Goal: Task Accomplishment & Management: Manage account settings

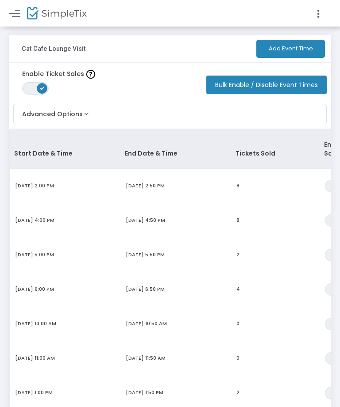
click at [279, 169] on td "8" at bounding box center [275, 186] width 88 height 34
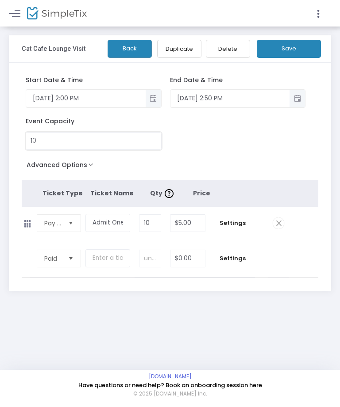
click at [72, 140] on input "10" at bounding box center [93, 141] width 134 height 17
click at [114, 135] on input "10" at bounding box center [93, 141] width 134 height 17
click at [122, 137] on input "810" at bounding box center [93, 141] width 134 height 17
type input "8"
click at [298, 53] on button "Save" at bounding box center [288, 49] width 64 height 18
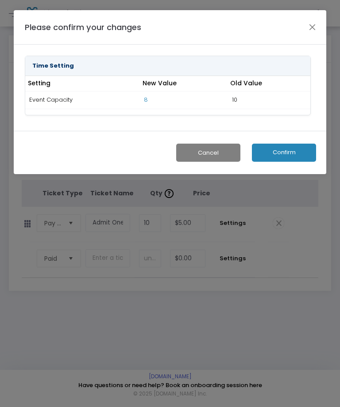
click at [291, 147] on button "Confirm" at bounding box center [284, 153] width 64 height 18
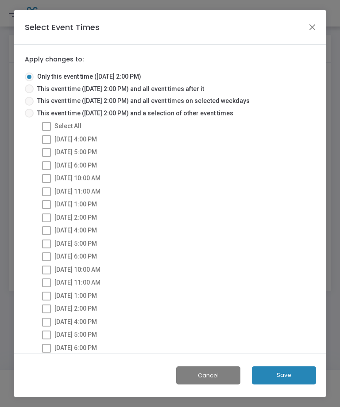
click at [280, 376] on button "Save" at bounding box center [284, 375] width 64 height 18
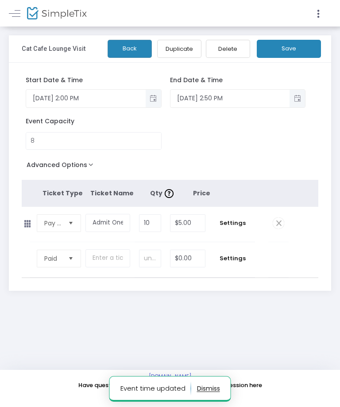
click at [302, 43] on button "Save" at bounding box center [288, 49] width 64 height 18
